Goal: Find specific page/section: Find specific page/section

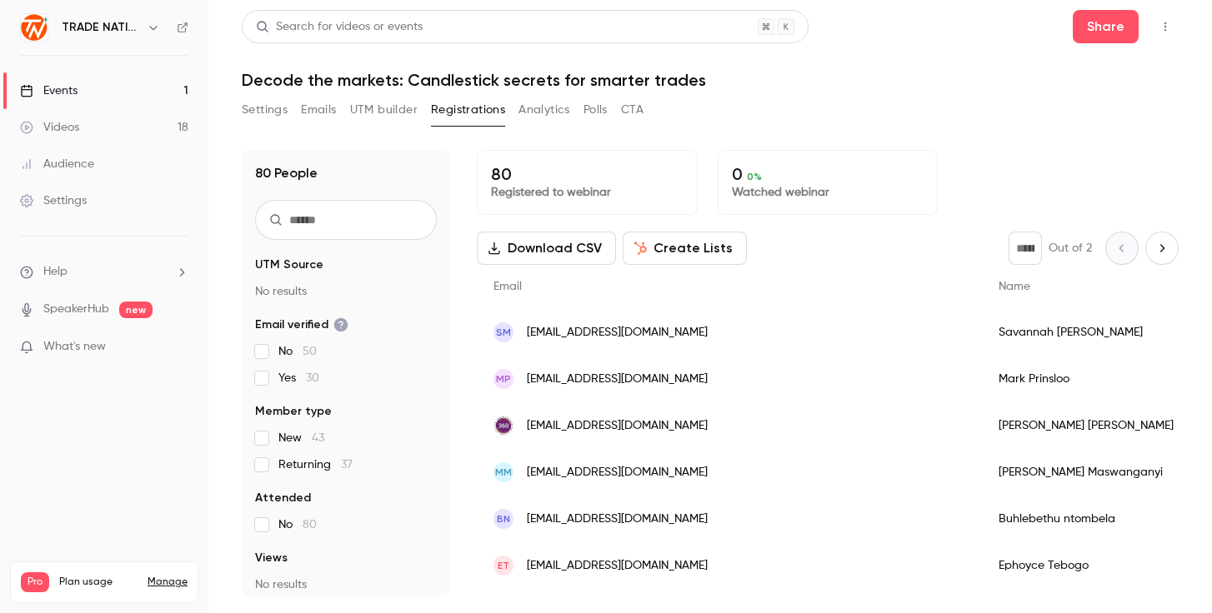
click at [95, 84] on link "Events 1" at bounding box center [104, 91] width 208 height 37
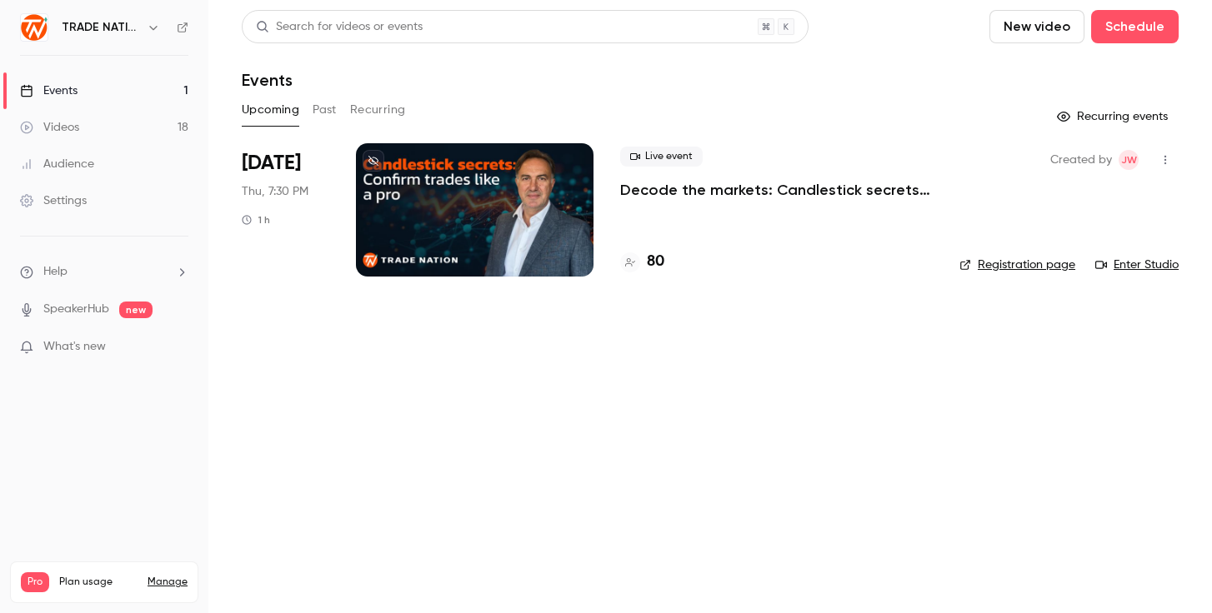
click at [29, 35] on img at bounding box center [34, 27] width 27 height 27
click at [92, 25] on h6 "TRADE NATION" at bounding box center [101, 27] width 78 height 17
click at [654, 258] on h4 "80" at bounding box center [656, 262] width 18 height 23
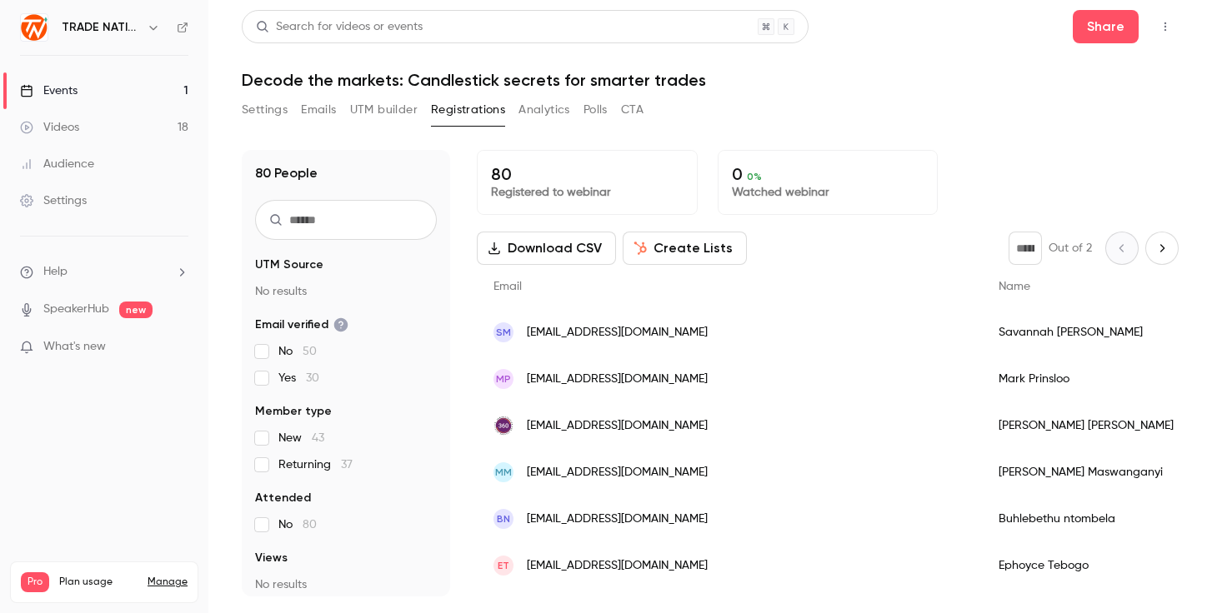
click at [1165, 247] on icon "Next page" at bounding box center [1162, 248] width 18 height 13
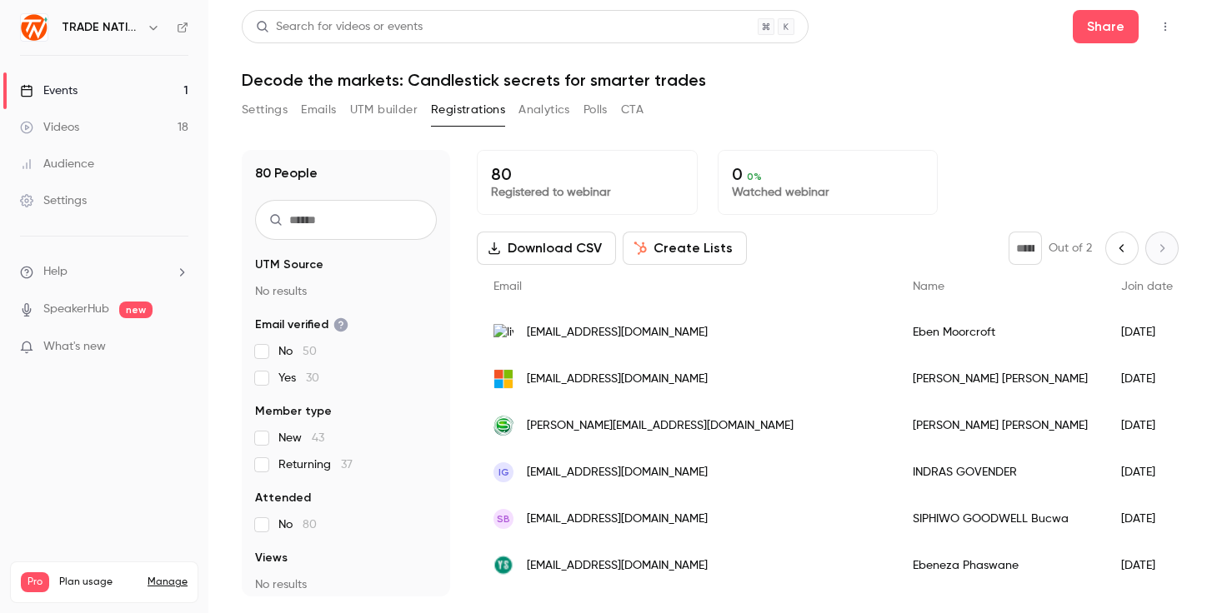
click at [1123, 247] on icon "Previous page" at bounding box center [1122, 248] width 18 height 13
type input "*"
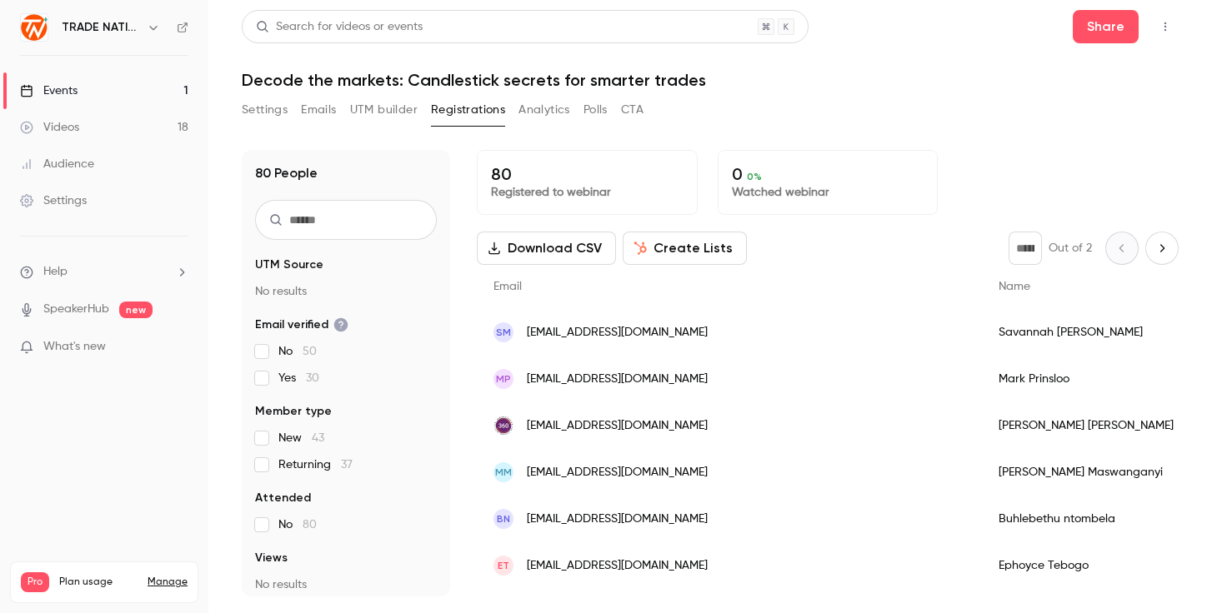
click at [74, 348] on span "What's new" at bounding box center [74, 347] width 63 height 18
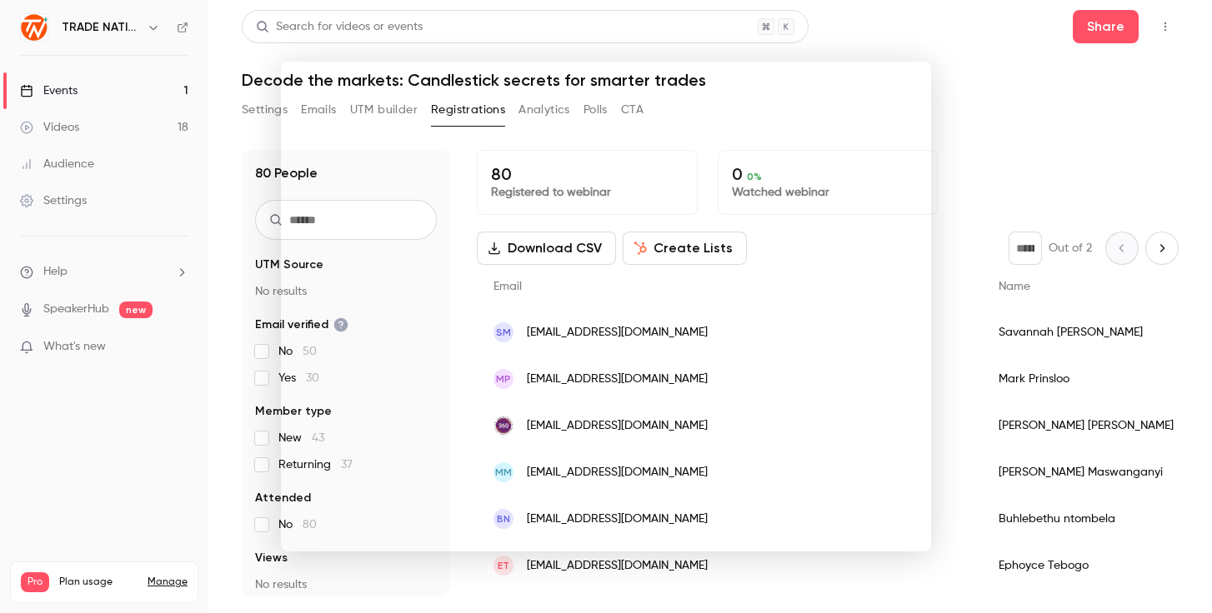
click at [1007, 101] on div at bounding box center [606, 306] width 1212 height 613
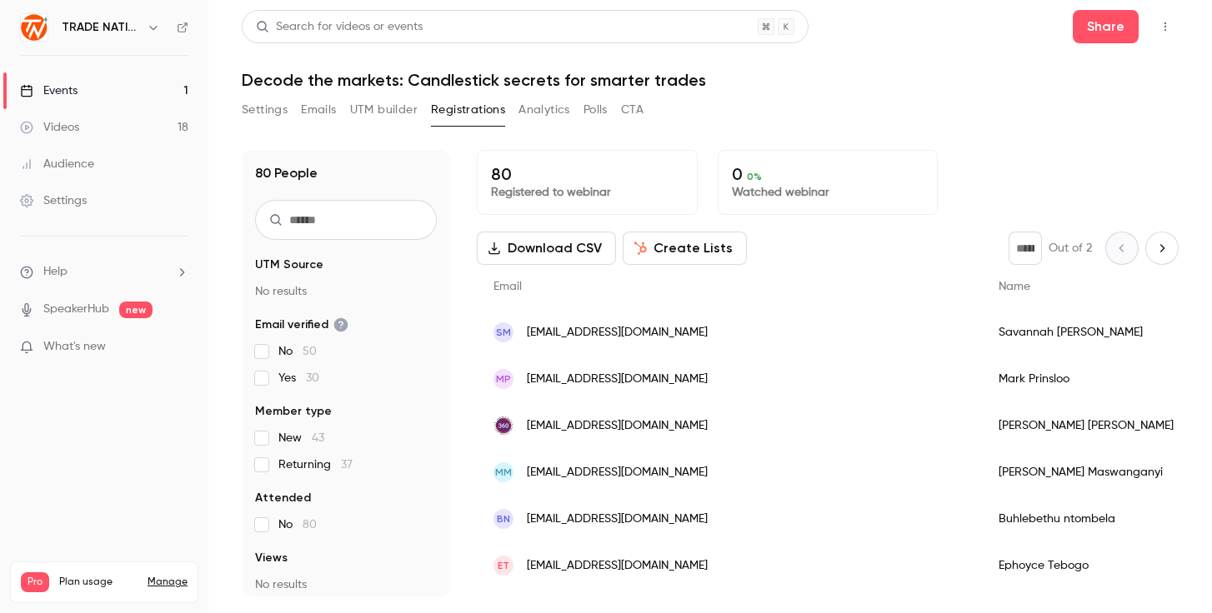
click at [63, 101] on link "Events 1" at bounding box center [104, 91] width 208 height 37
